Goal: Find specific page/section

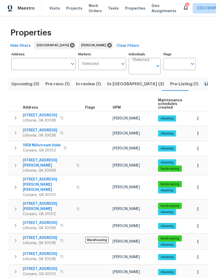
click at [120, 80] on span "In-reno (3)" at bounding box center [135, 83] width 57 height 7
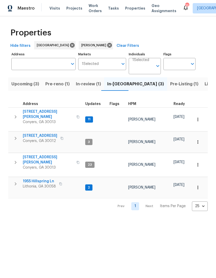
click at [26, 138] on span "Conyers, GA 30012" at bounding box center [40, 140] width 34 height 5
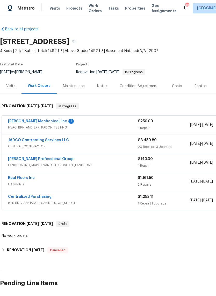
click at [15, 141] on link "JADCO Contracting Services LLC" at bounding box center [38, 140] width 61 height 4
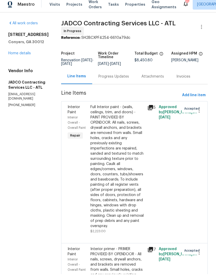
scroll to position [4, 0]
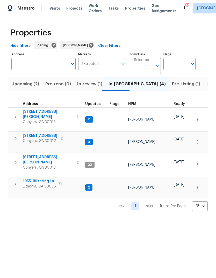
click at [21, 84] on span "Upcoming (2)" at bounding box center [25, 83] width 28 height 7
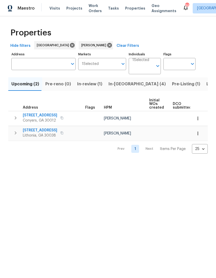
click at [28, 109] on span "Address" at bounding box center [30, 108] width 15 height 4
click at [29, 117] on span "[STREET_ADDRESS]" at bounding box center [40, 115] width 34 height 5
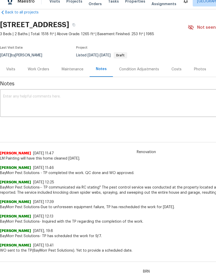
scroll to position [10, 0]
click at [170, 75] on div "Costs" at bounding box center [176, 69] width 23 height 15
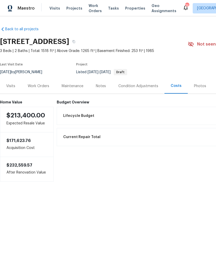
click at [136, 89] on div "Condition Adjustments" at bounding box center [138, 85] width 52 height 15
